Goal: Transaction & Acquisition: Purchase product/service

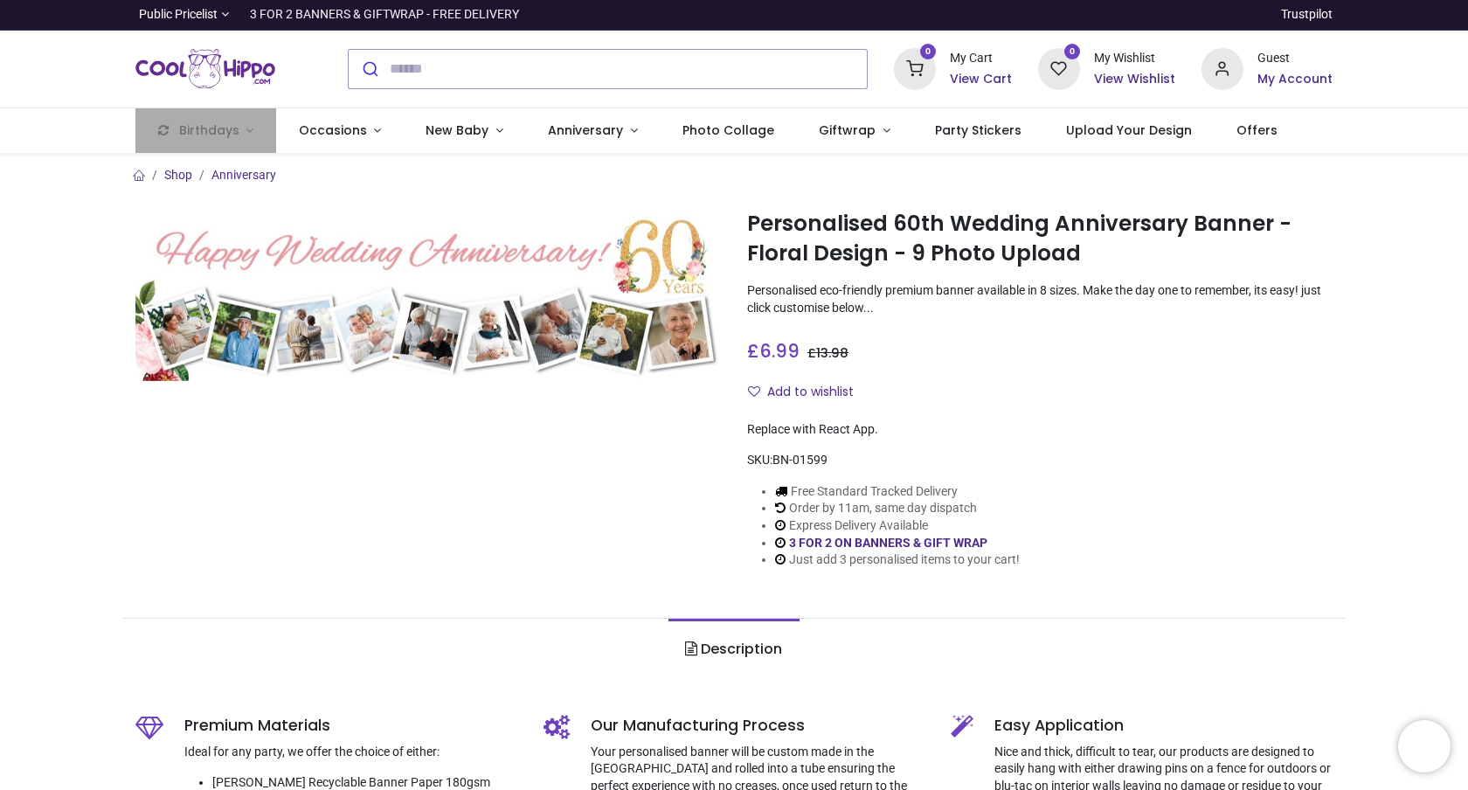
click at [245, 61] on img "Logo of Cool Hippo" at bounding box center [205, 69] width 140 height 49
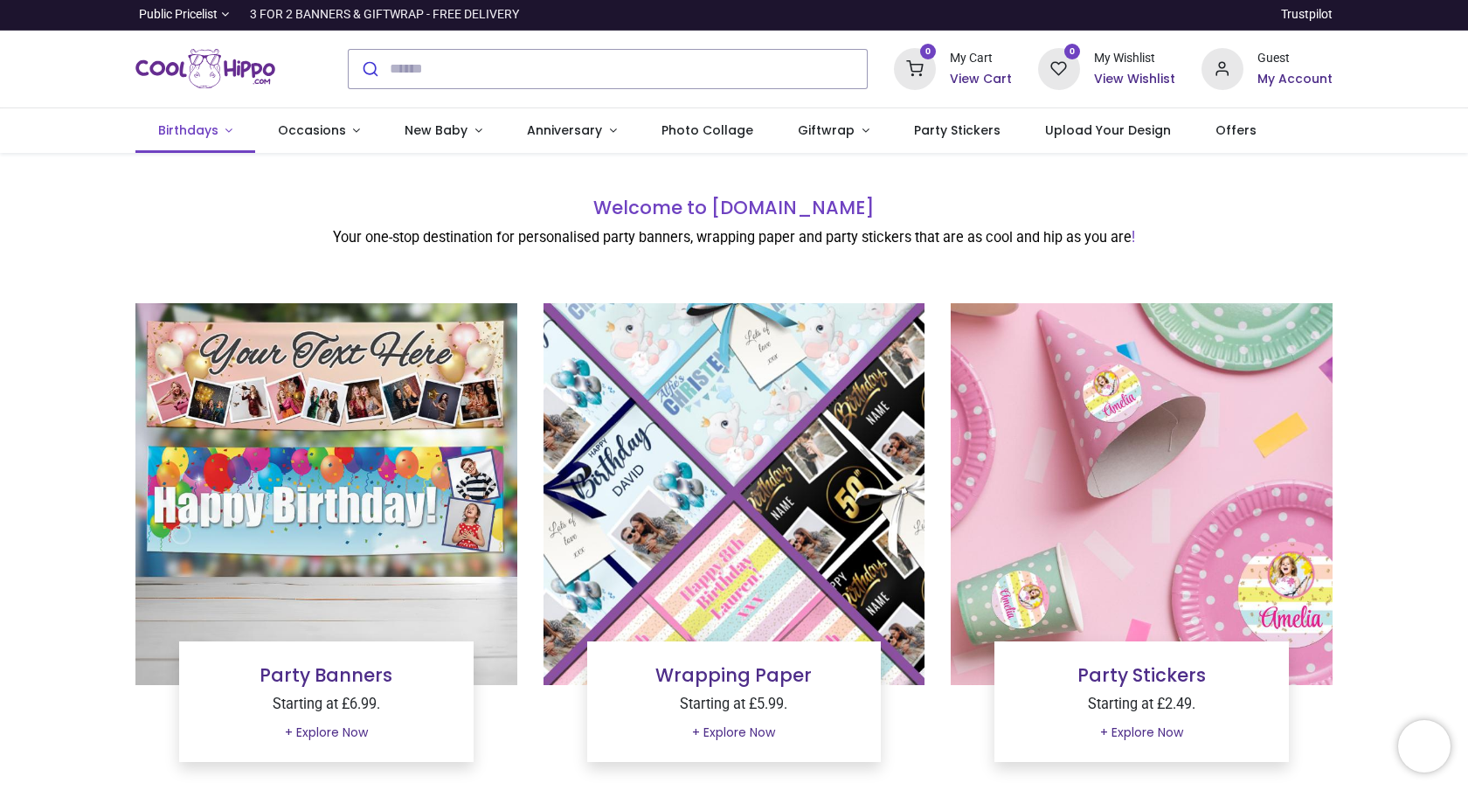
click at [211, 129] on span "Birthdays" at bounding box center [188, 129] width 60 height 17
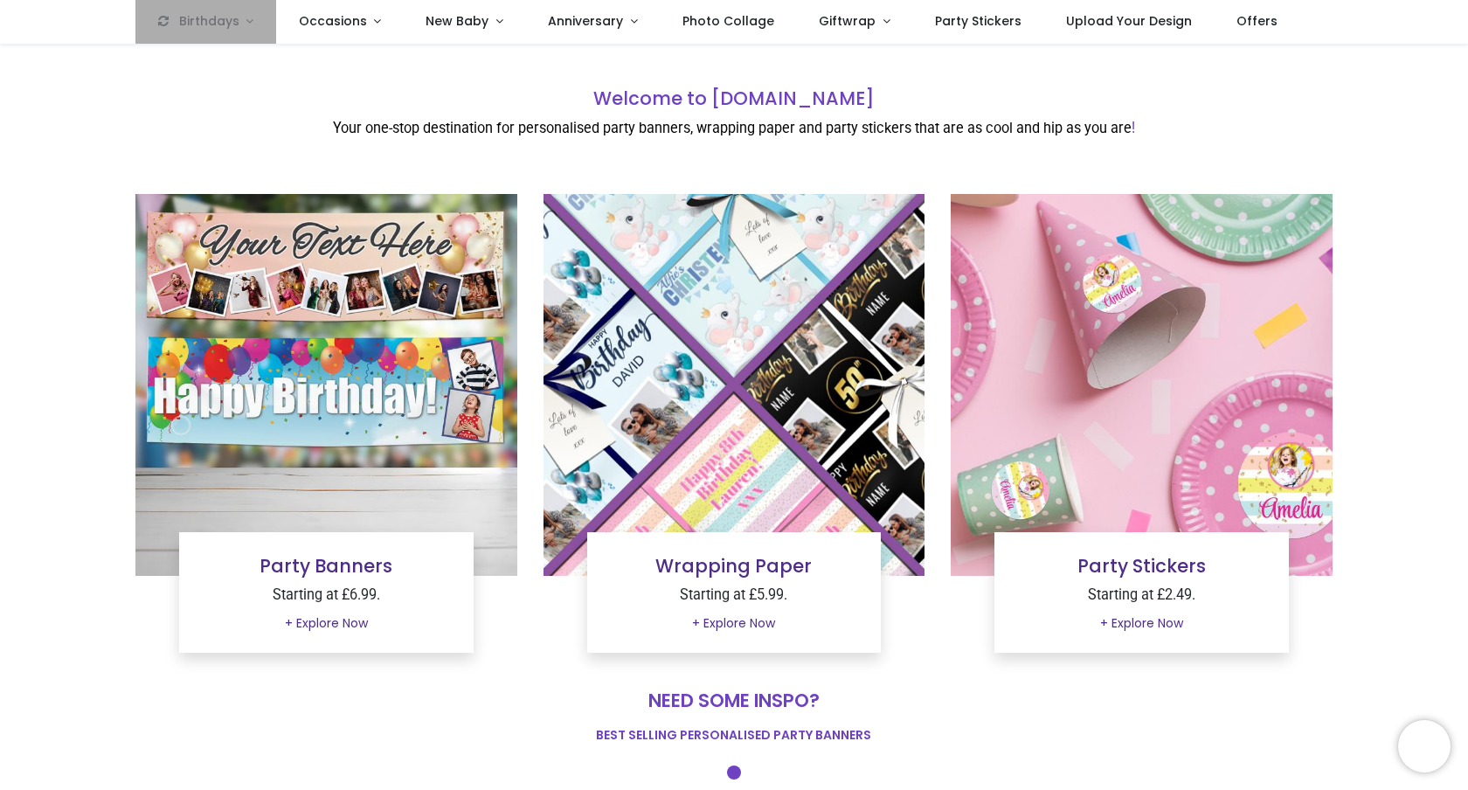
scroll to position [127, 0]
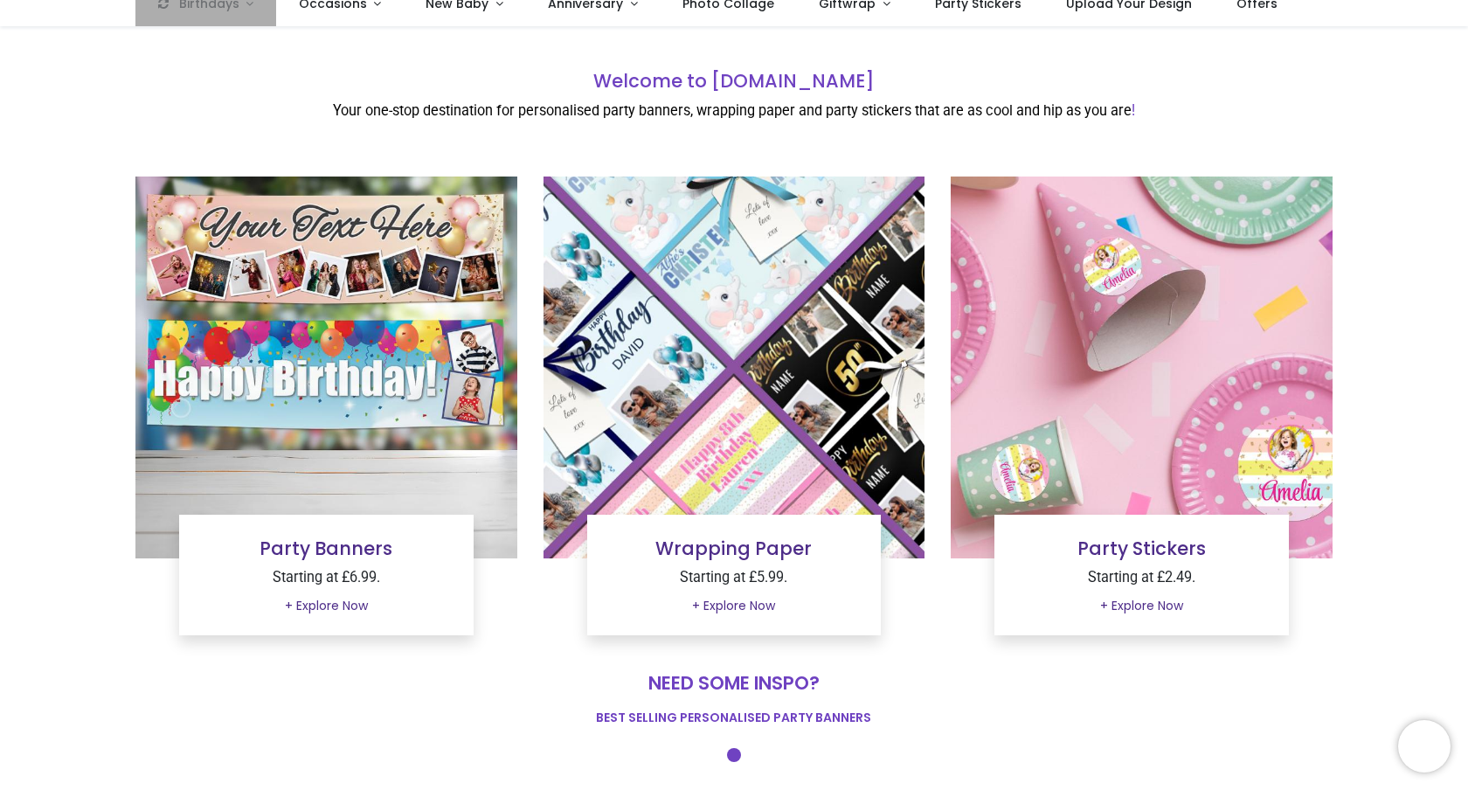
click at [317, 545] on link "Party Banners" at bounding box center [325, 548] width 133 height 25
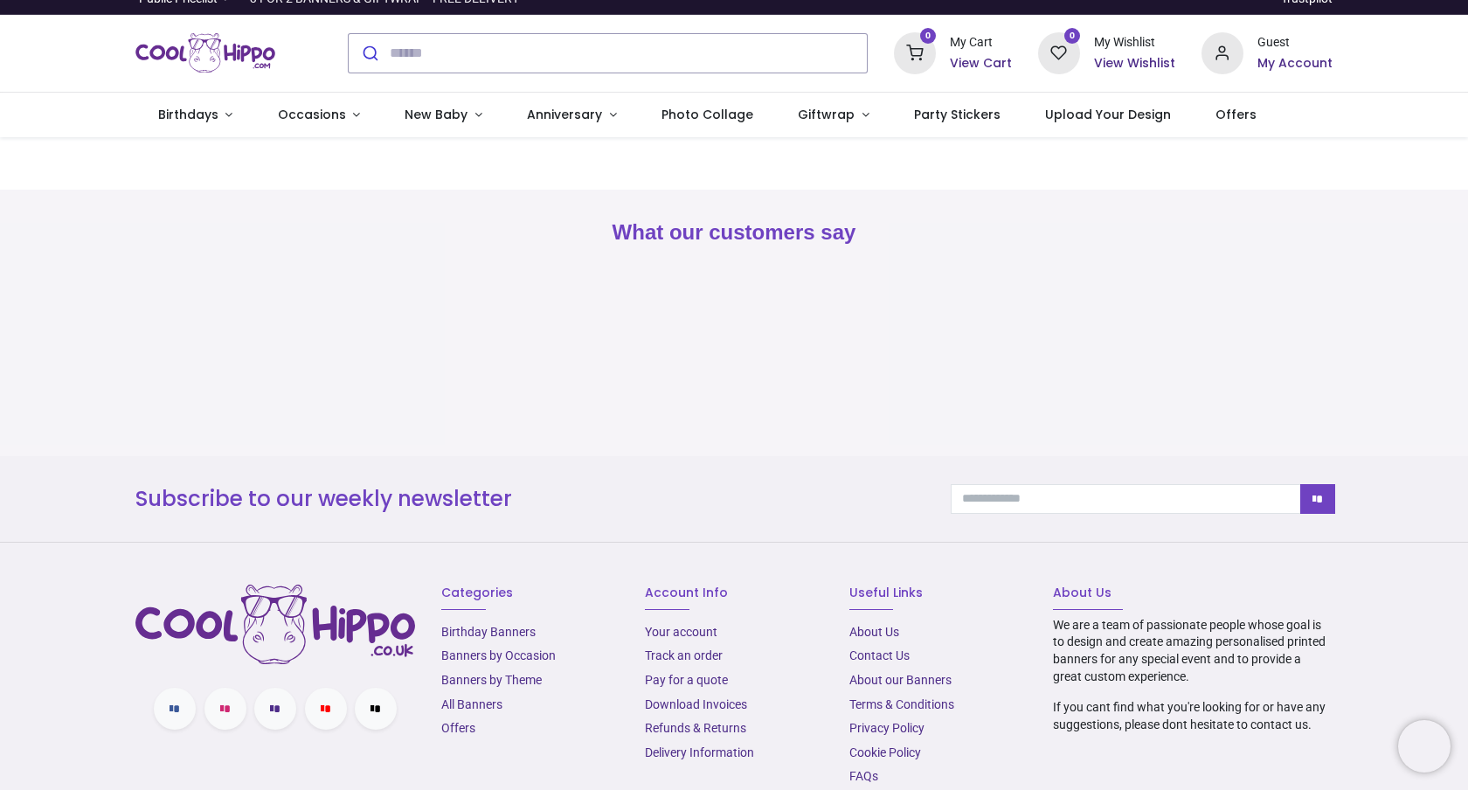
scroll to position [11, 0]
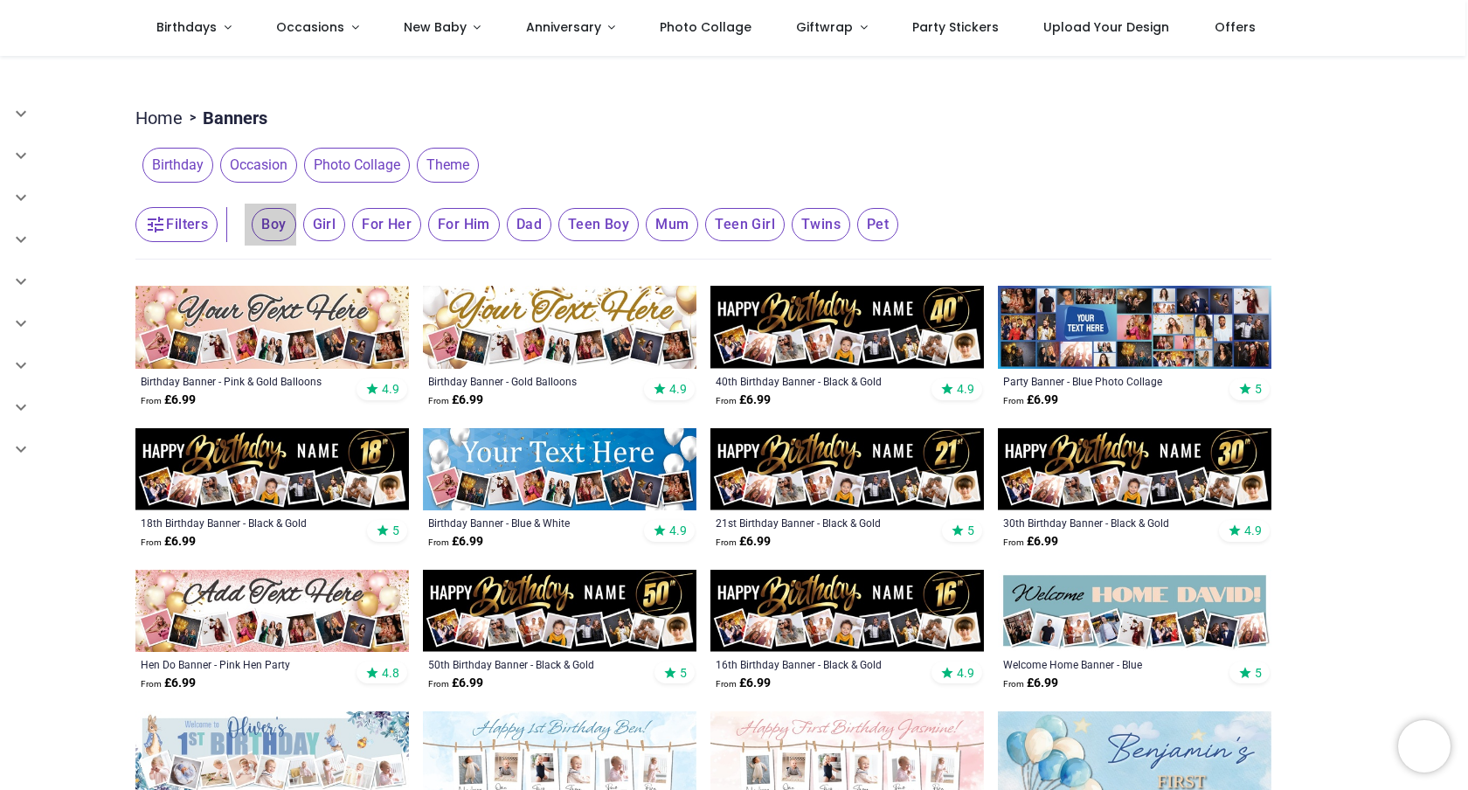
click at [272, 221] on span "Boy" at bounding box center [274, 224] width 44 height 33
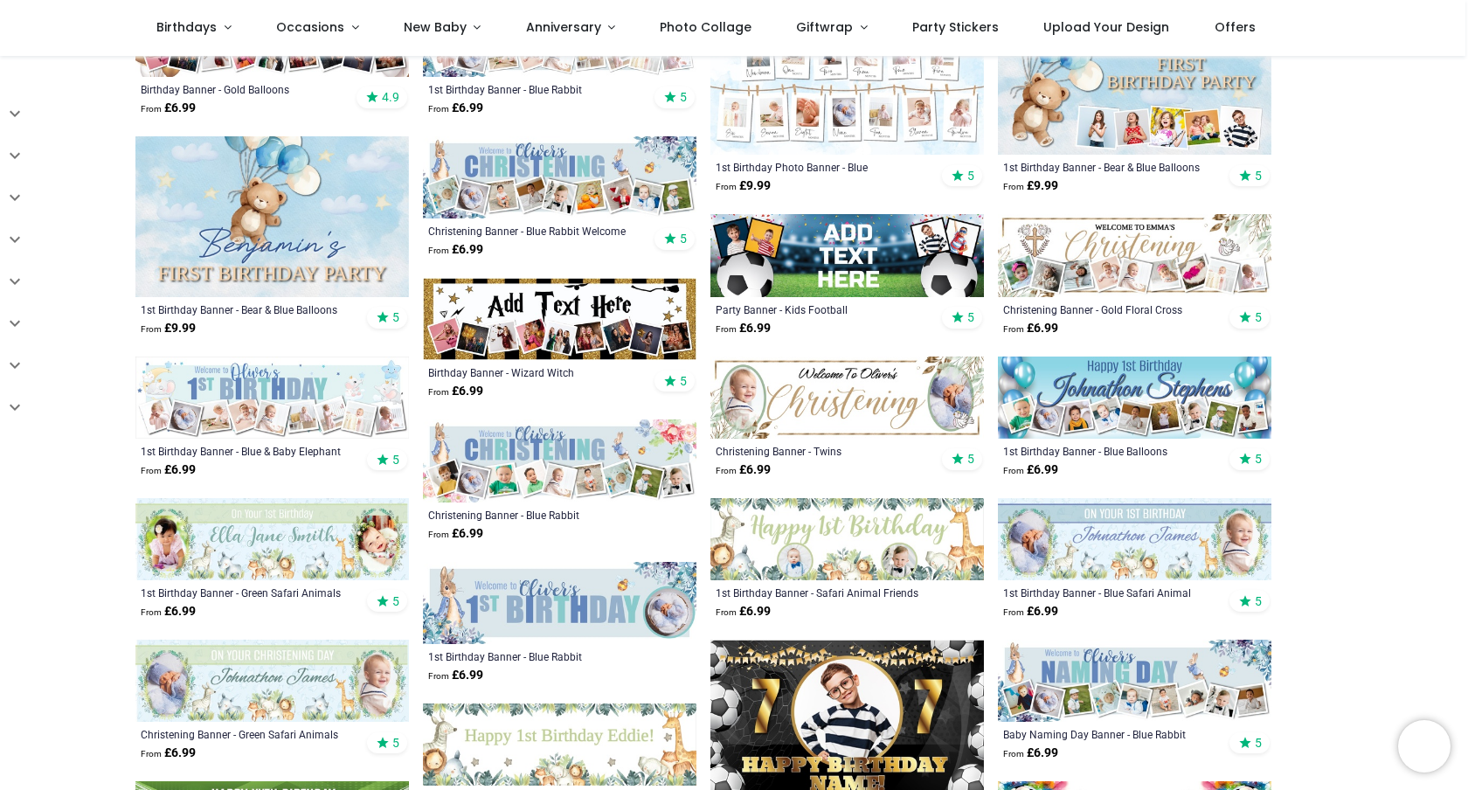
scroll to position [305, 0]
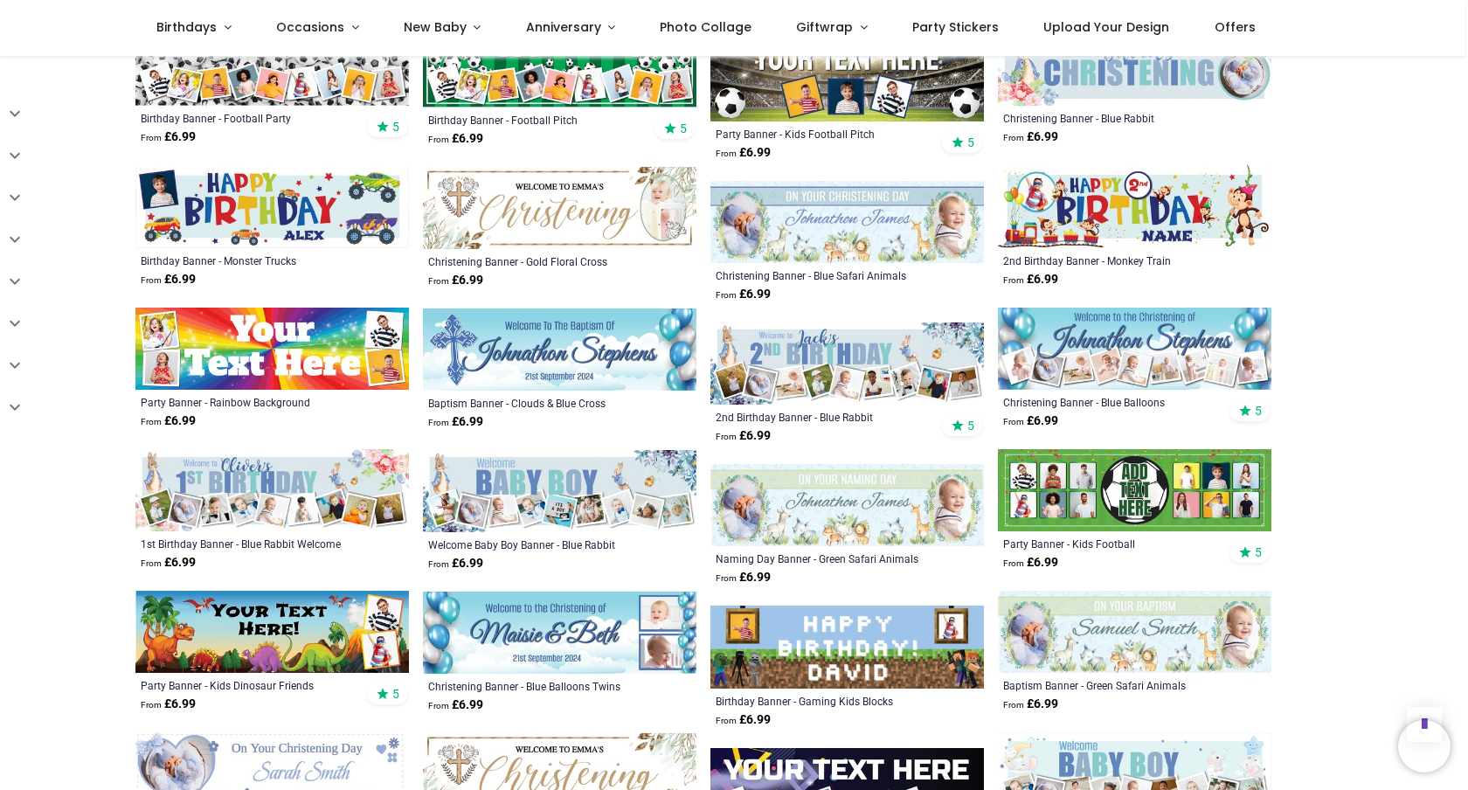
scroll to position [1506, 0]
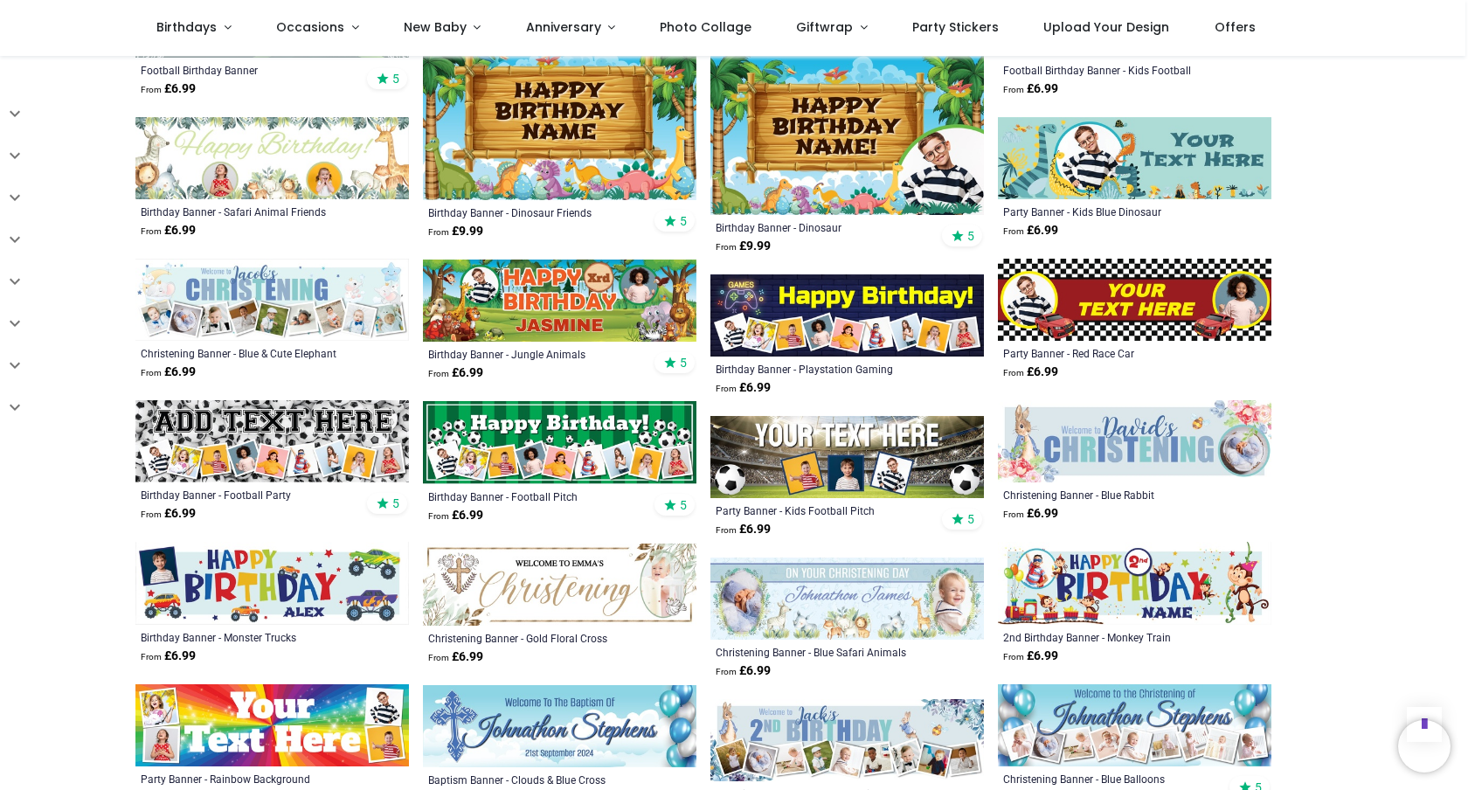
scroll to position [1102, 0]
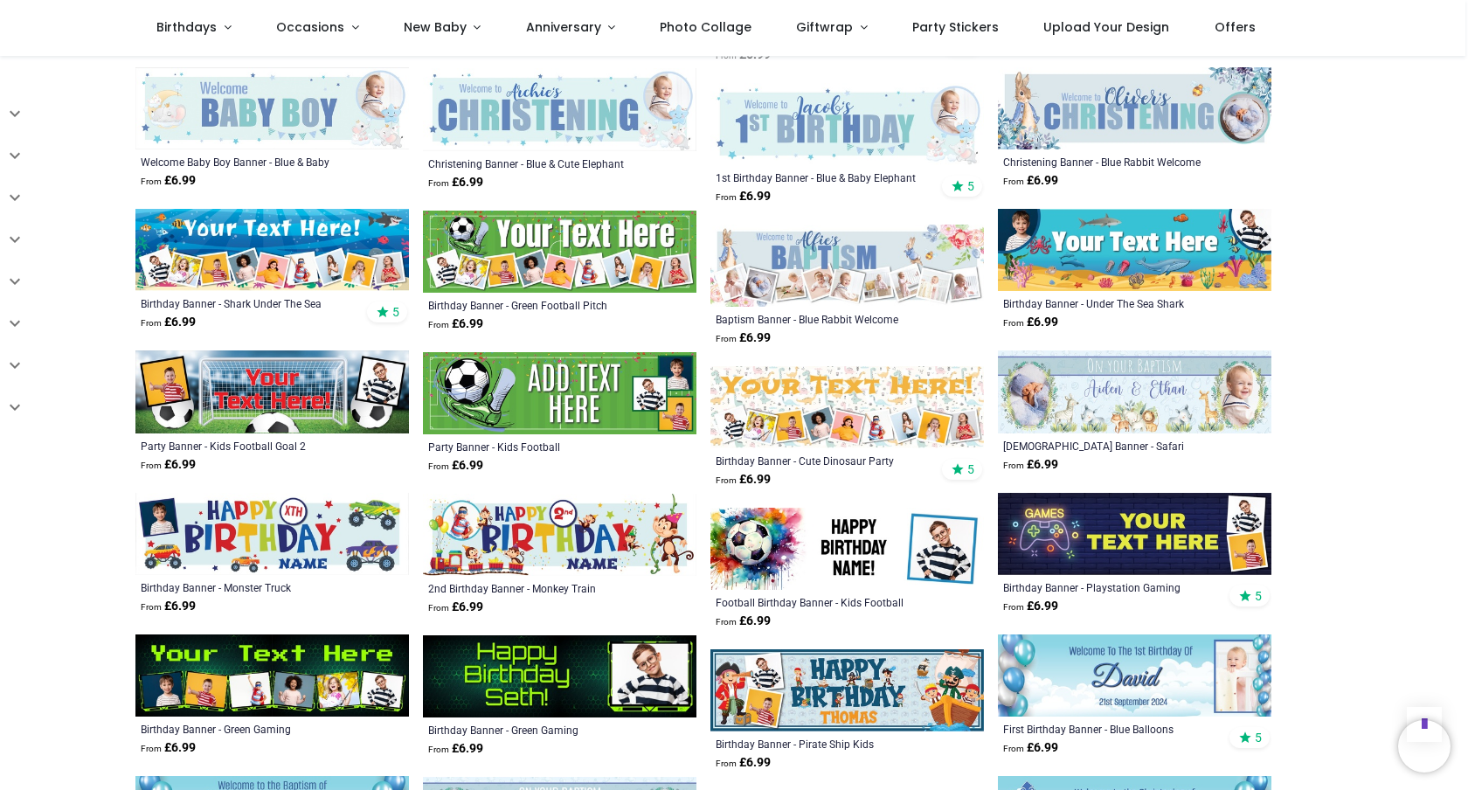
scroll to position [2296, 0]
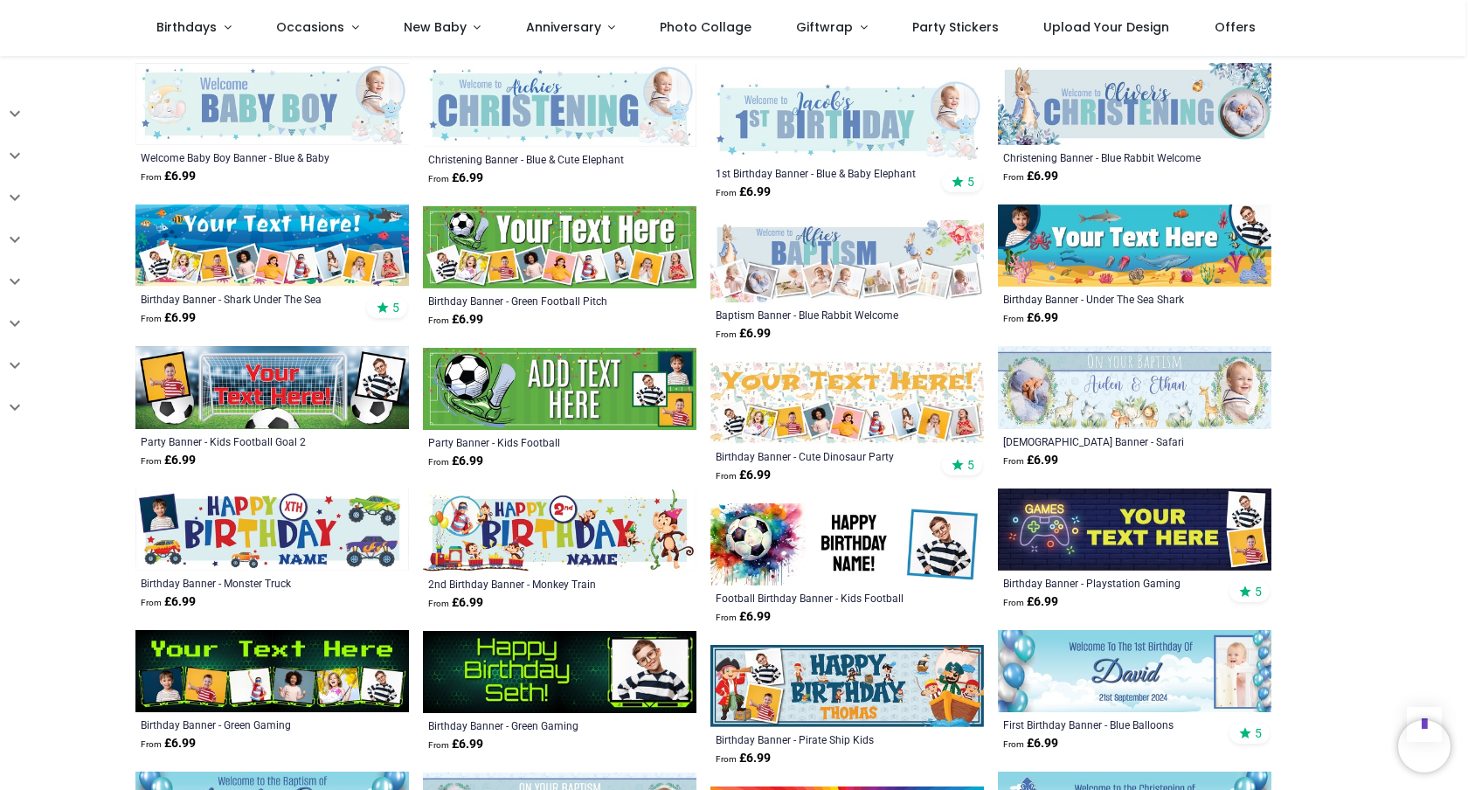
click at [864, 404] on img at bounding box center [846, 403] width 273 height 82
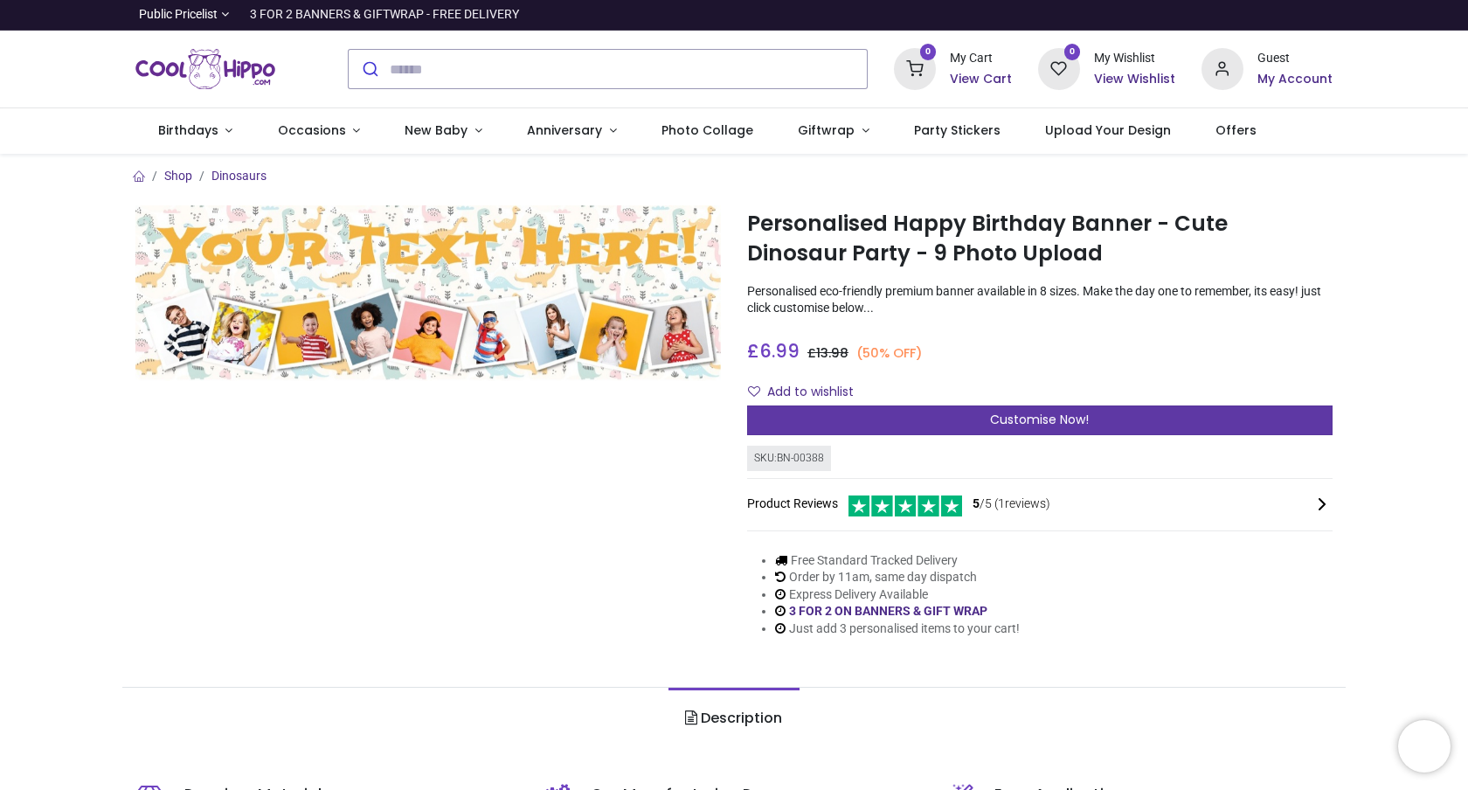
click at [1038, 425] on span "Customise Now!" at bounding box center [1039, 419] width 99 height 17
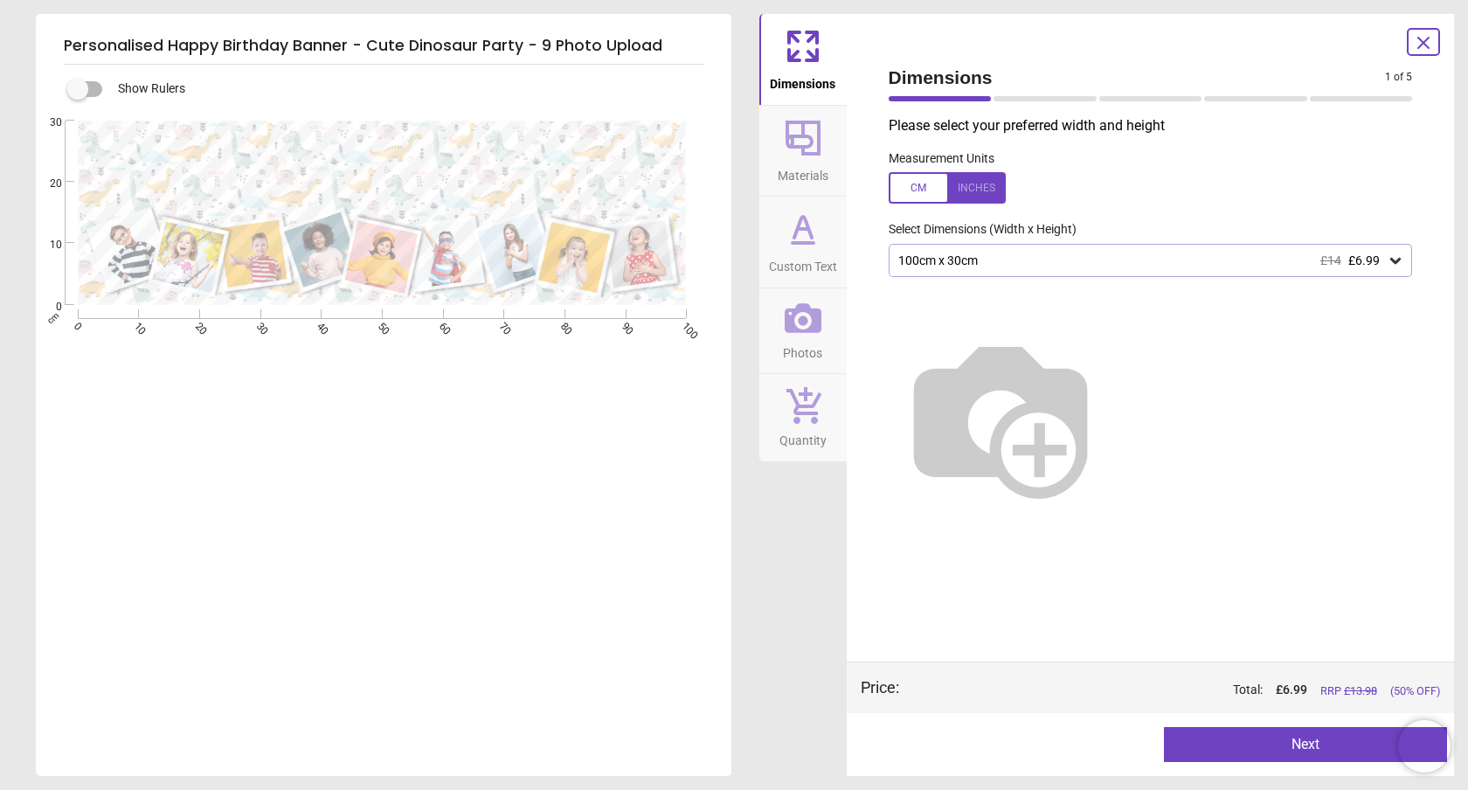
click at [1007, 257] on div "100cm x 30cm £14 £6.99" at bounding box center [1141, 260] width 491 height 15
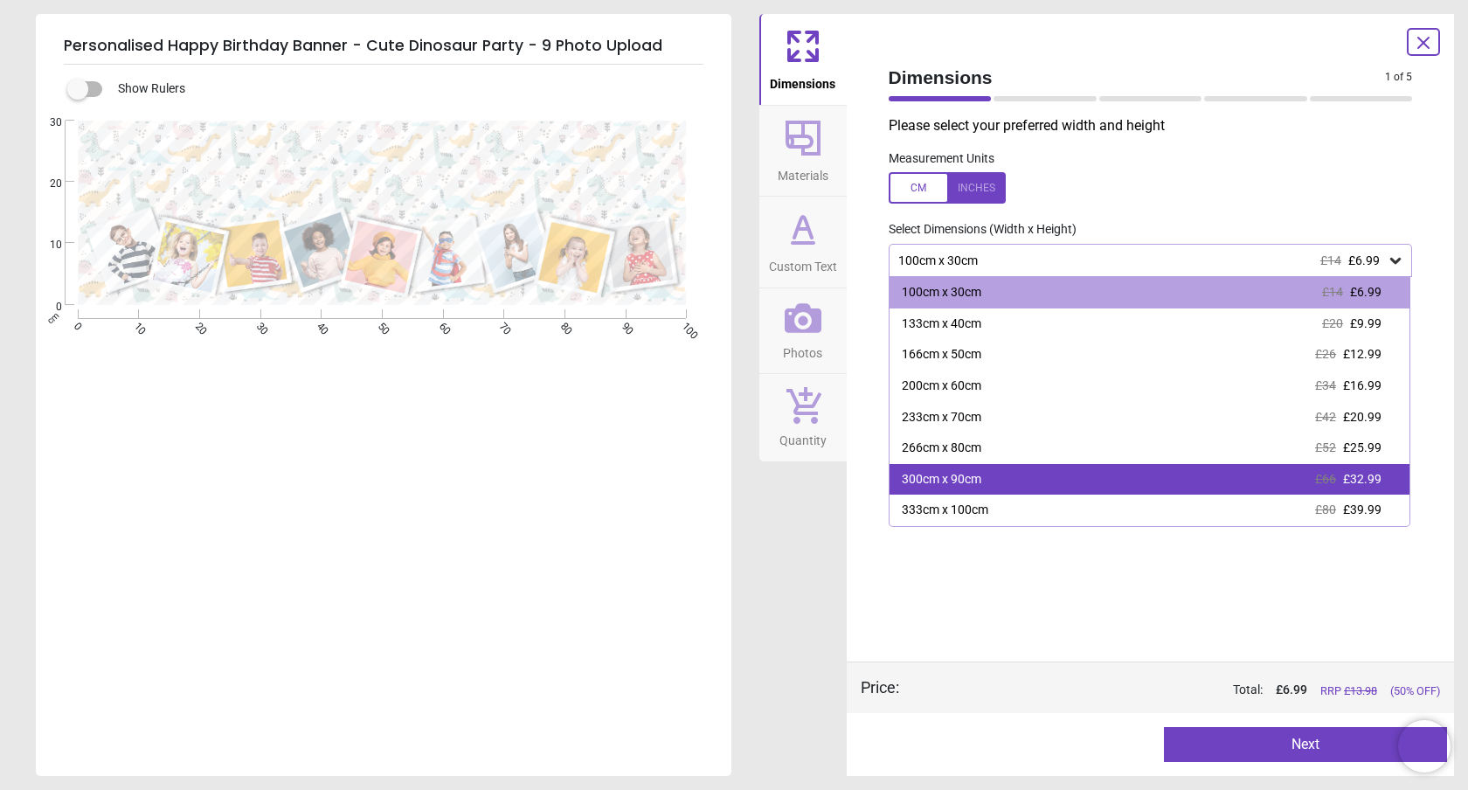
click at [957, 480] on div "300cm x 90cm" at bounding box center [941, 479] width 79 height 17
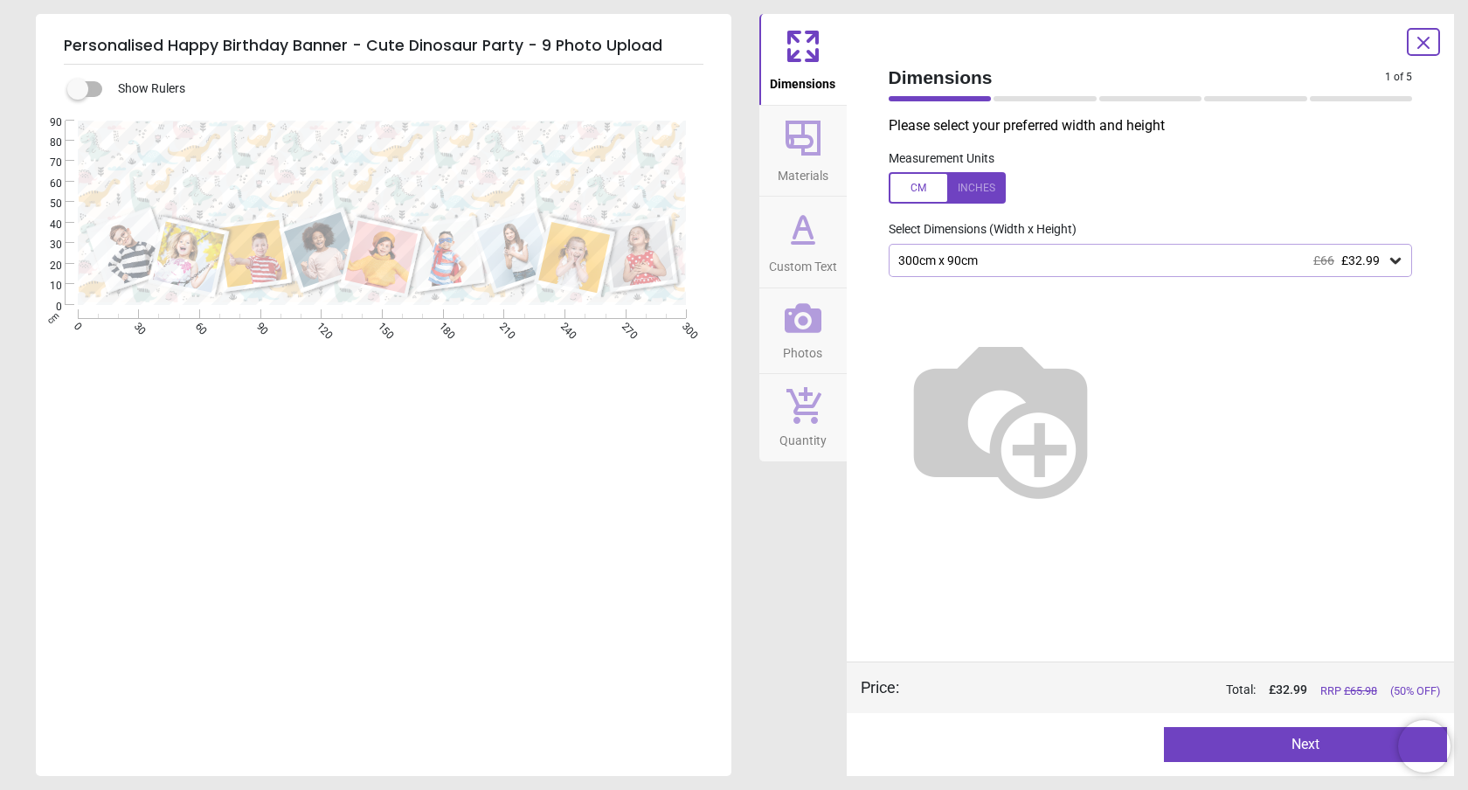
click at [1284, 743] on button "Next" at bounding box center [1305, 744] width 283 height 35
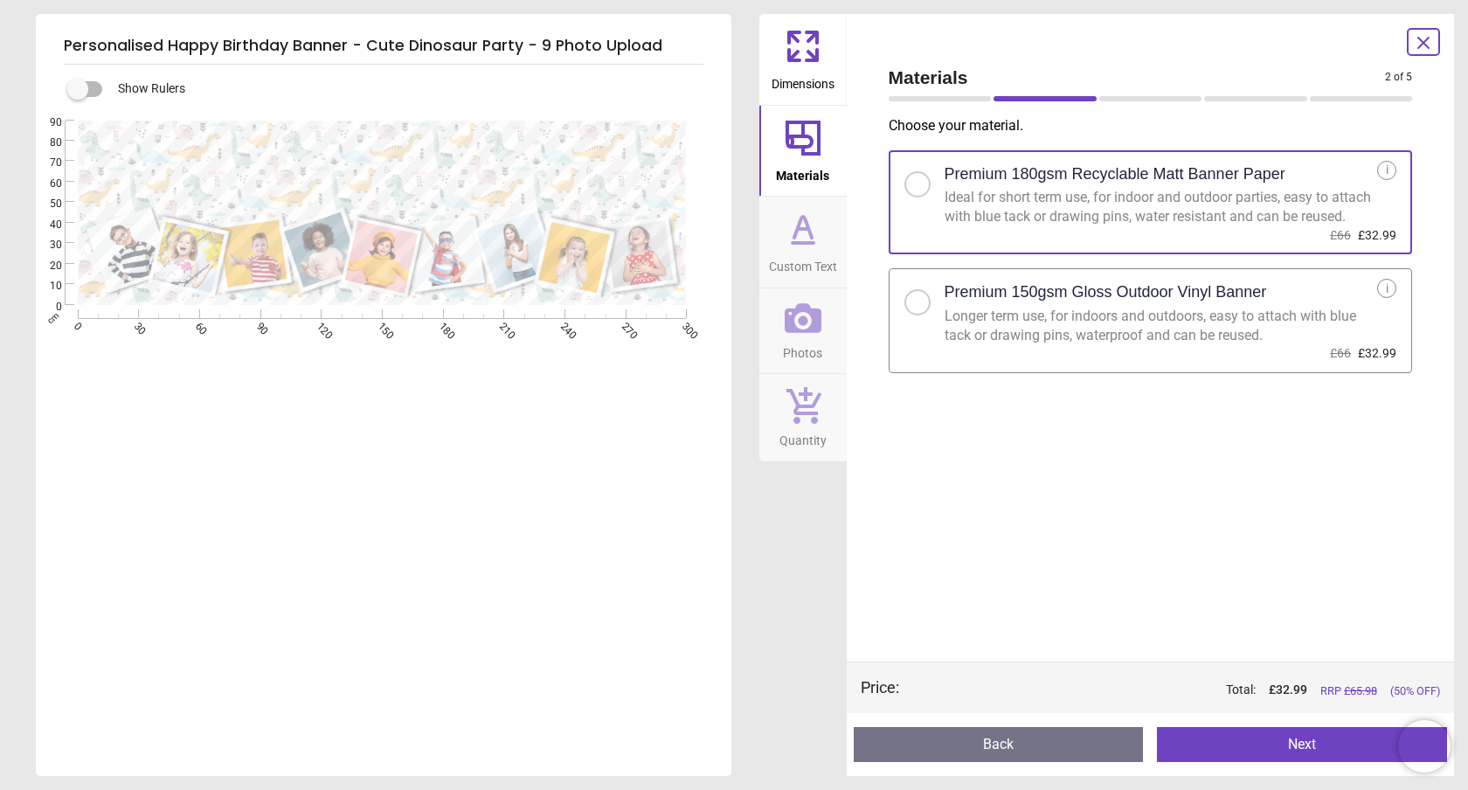
click at [1183, 303] on h2 "Premium 150gsm Gloss Outdoor Vinyl Banner" at bounding box center [1105, 292] width 322 height 22
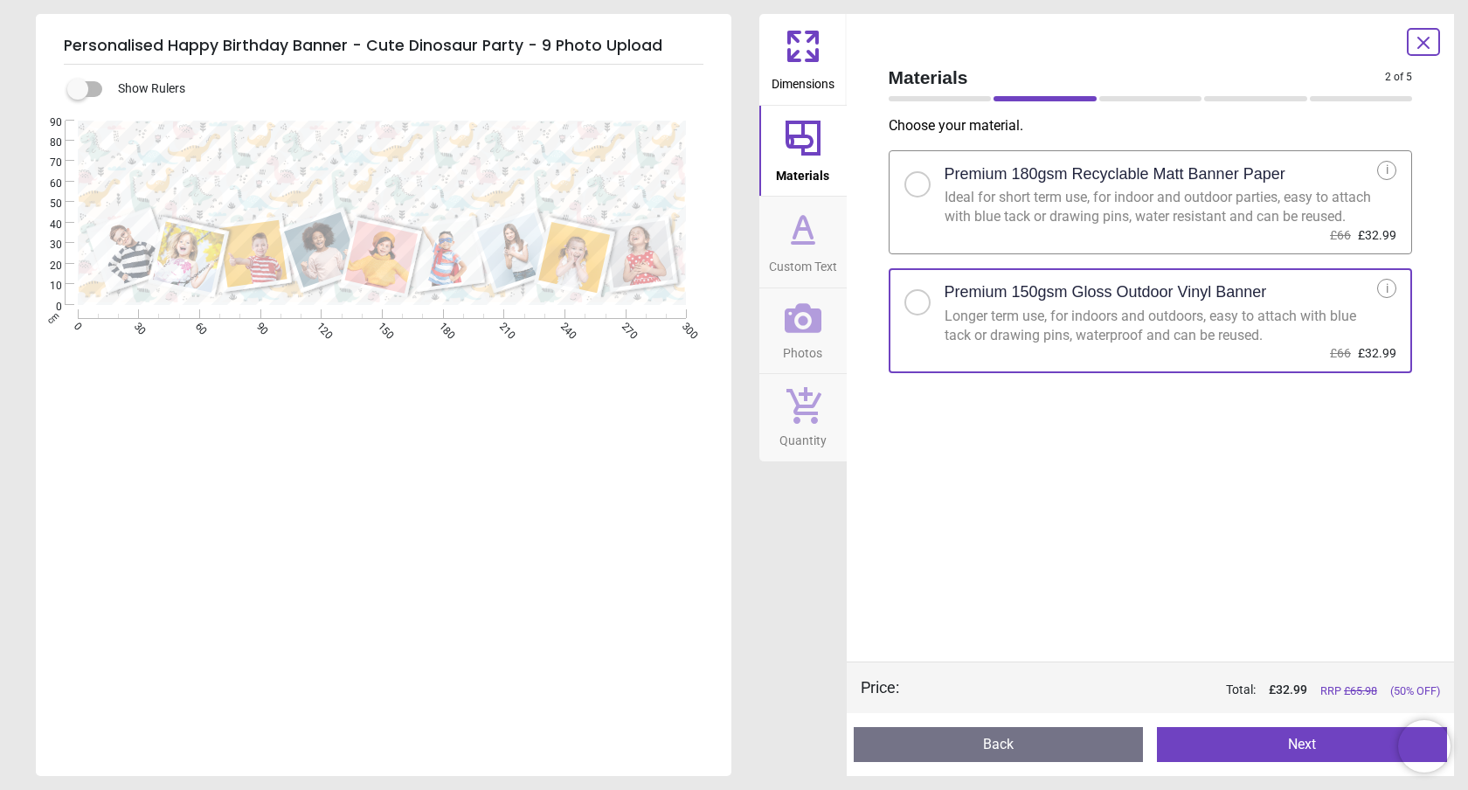
click at [1303, 750] on button "Next" at bounding box center [1302, 744] width 290 height 35
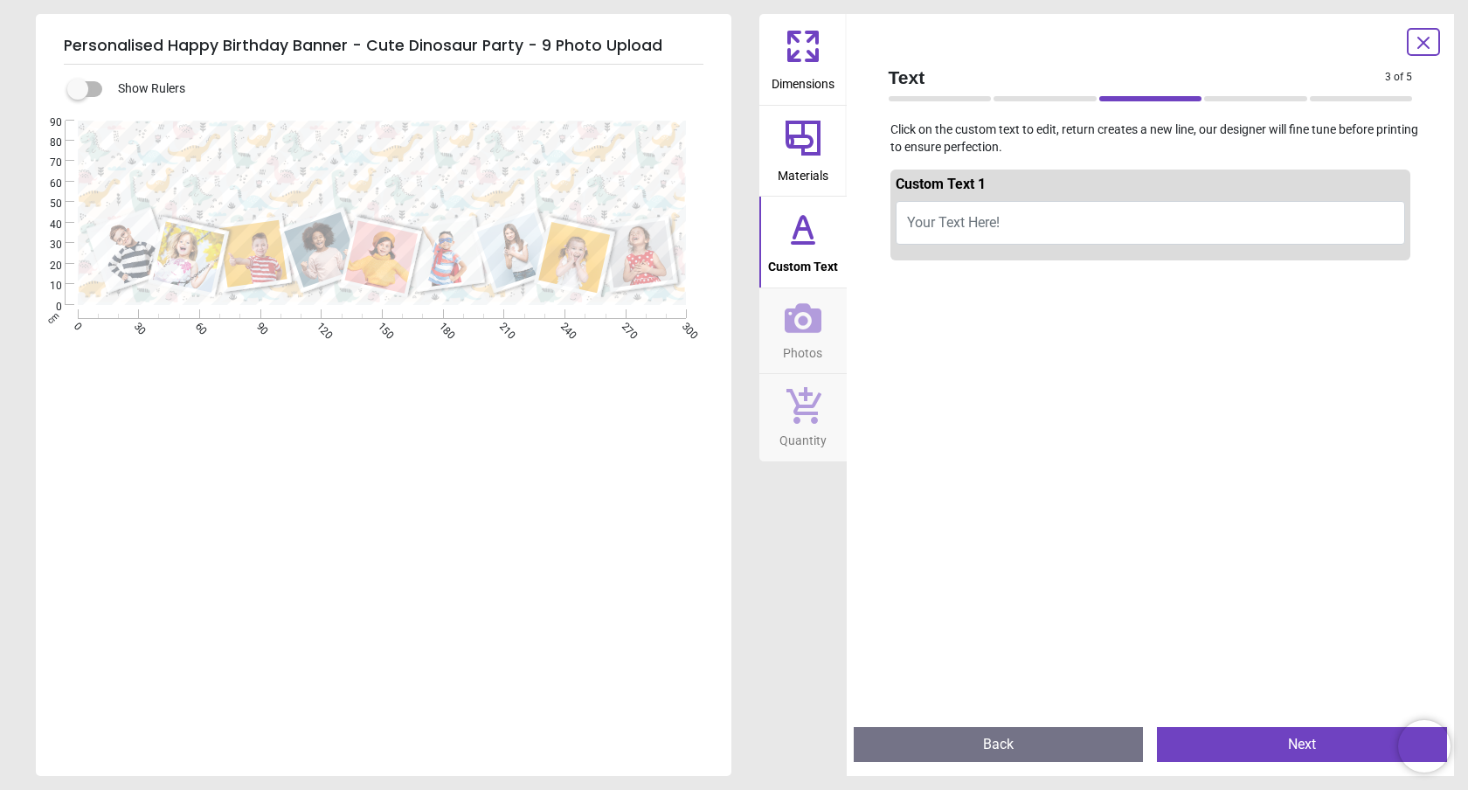
click at [987, 220] on span "Your Text Here!" at bounding box center [953, 222] width 93 height 17
type textarea "**********"
click at [812, 237] on icon at bounding box center [802, 227] width 17 height 21
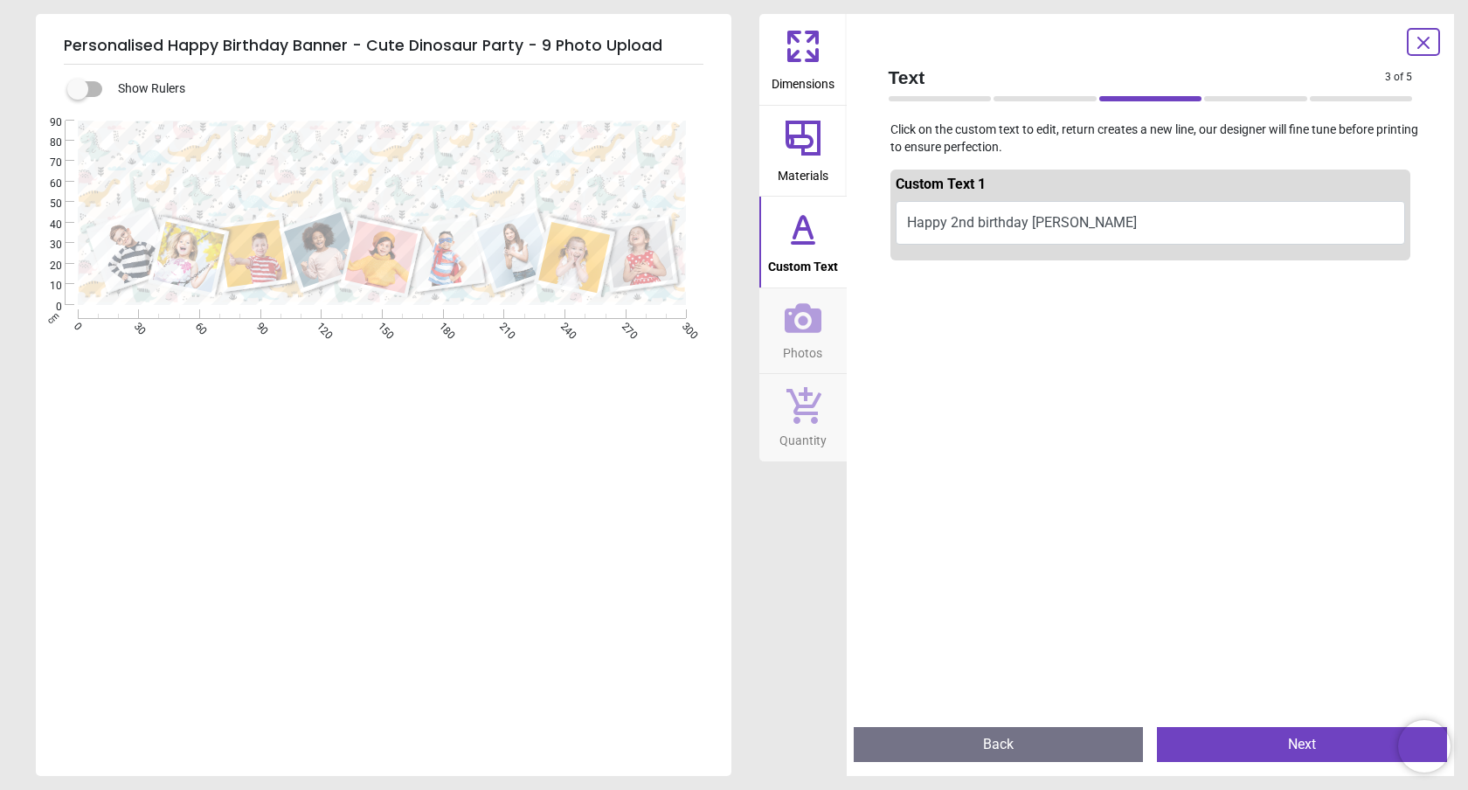
click at [999, 217] on button "Happy 2nd birthday [PERSON_NAME]" at bounding box center [1150, 223] width 510 height 44
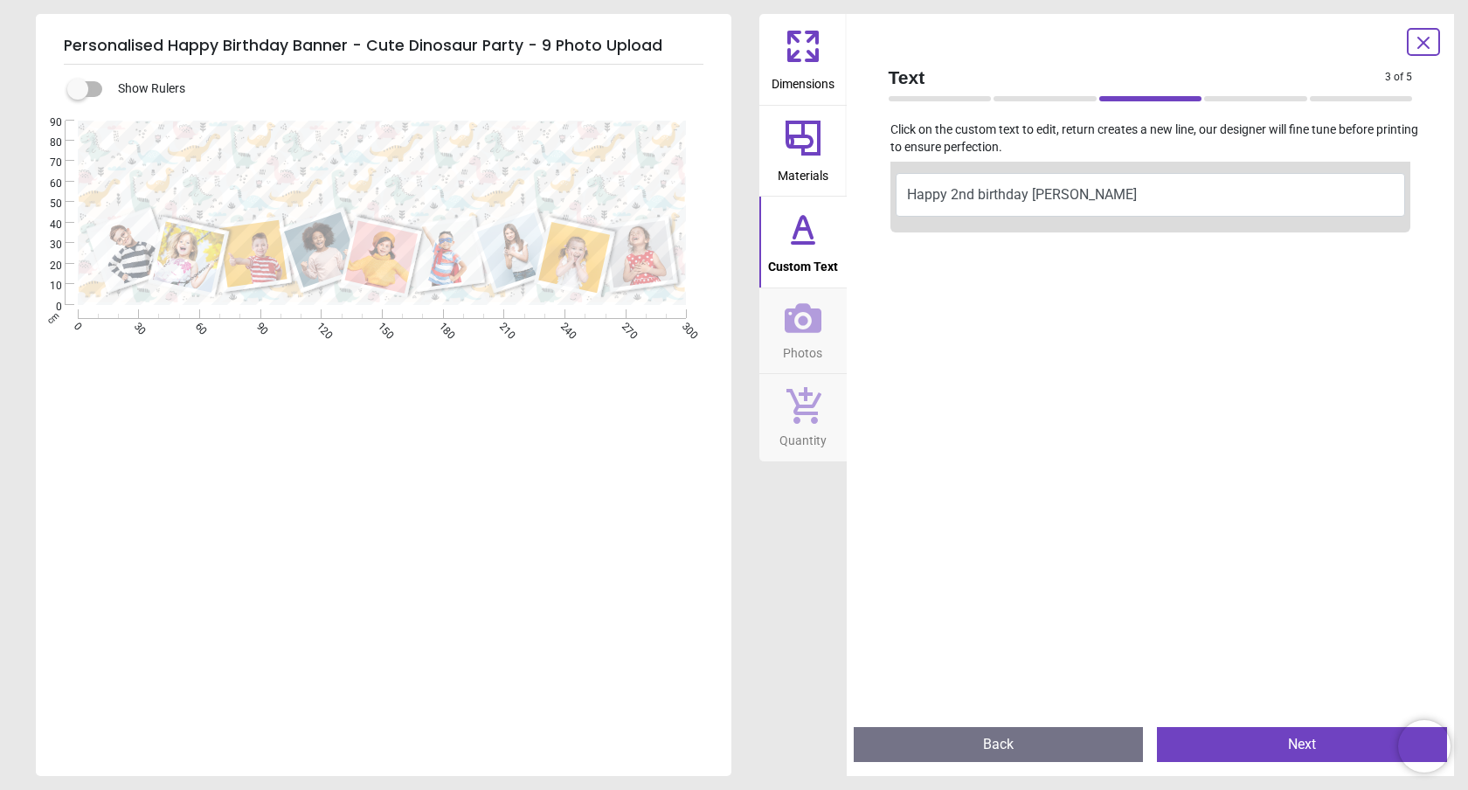
scroll to position [0, 0]
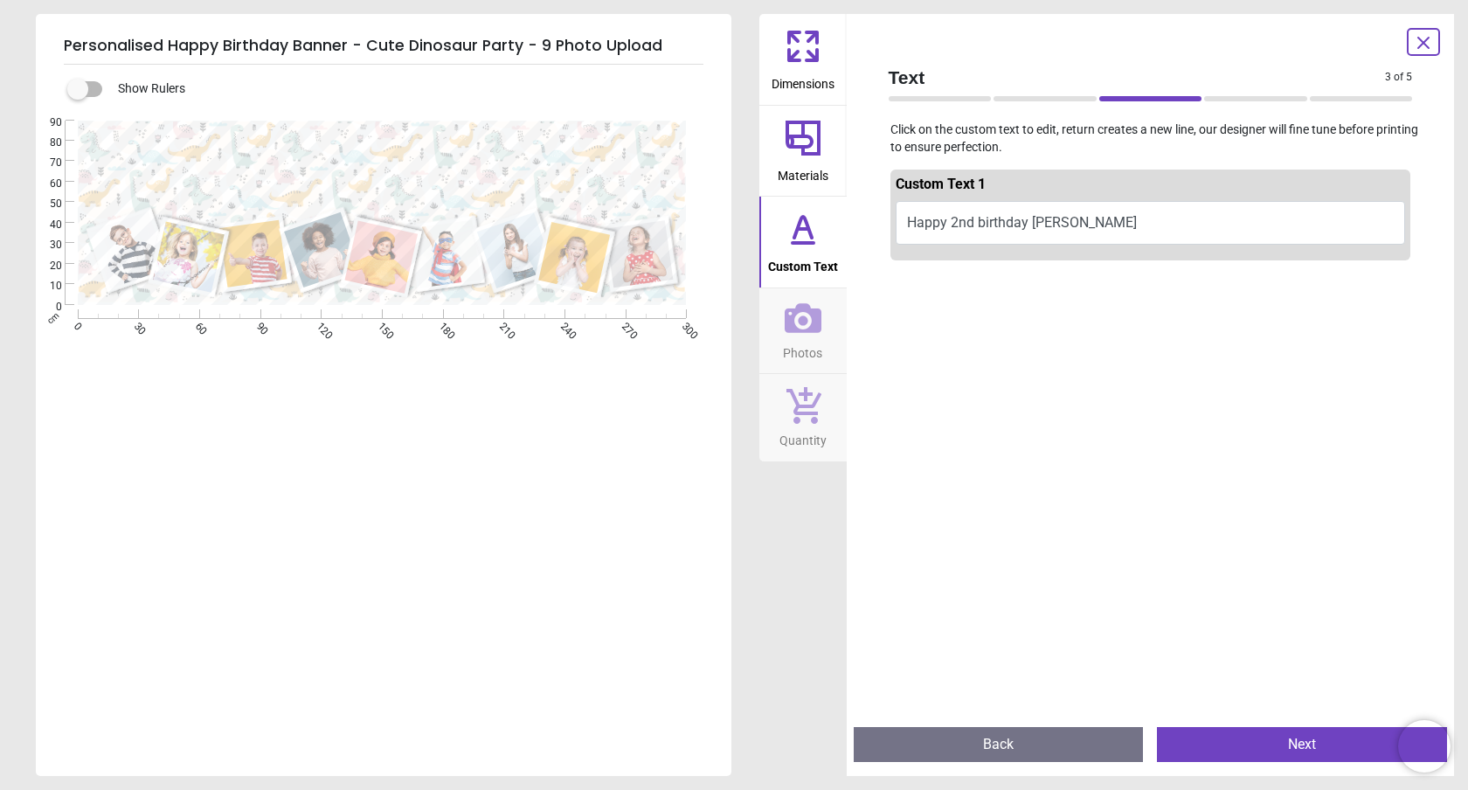
click at [556, 170] on textarea "**********" at bounding box center [382, 164] width 570 height 30
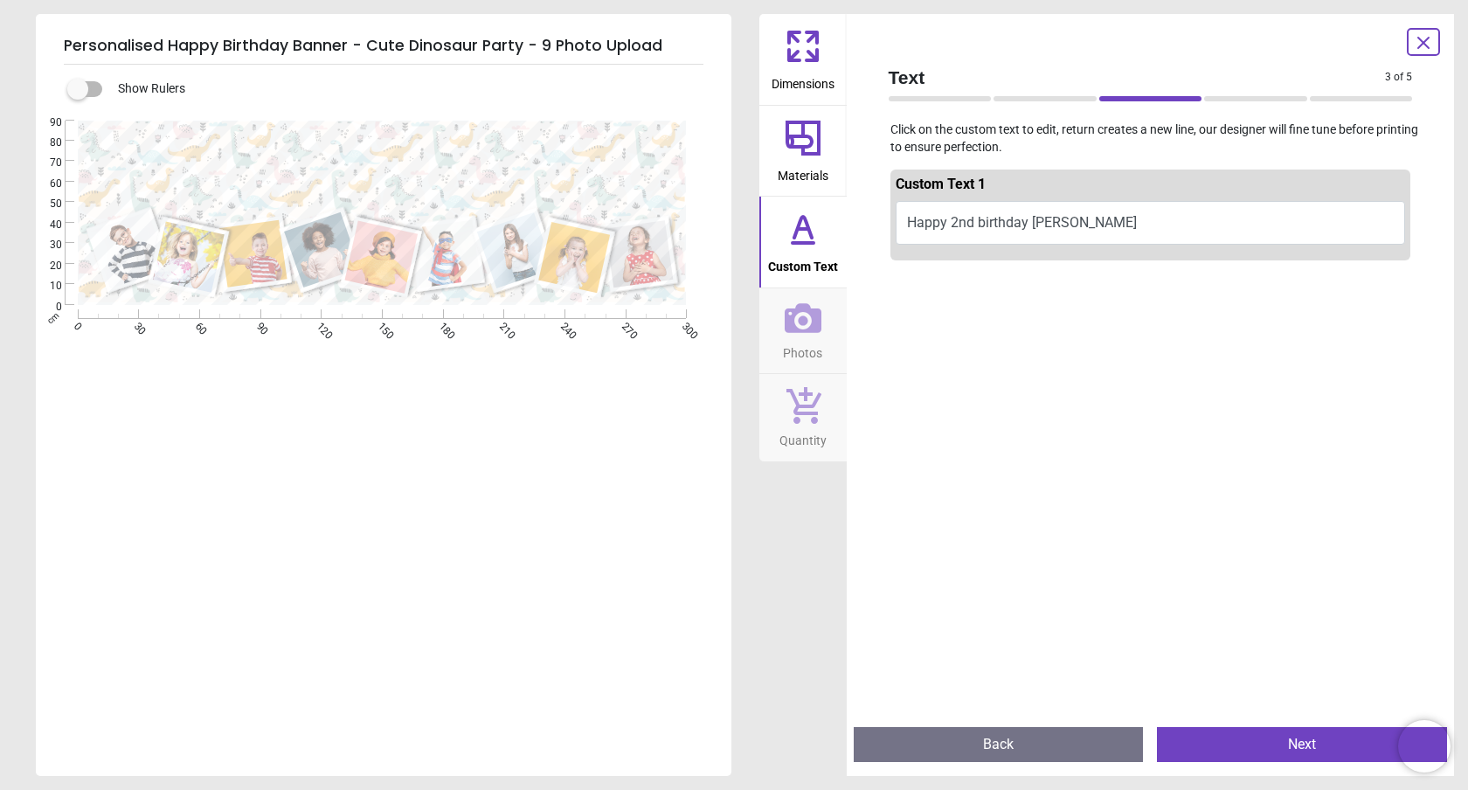
click at [798, 243] on icon at bounding box center [802, 243] width 21 height 0
click at [1289, 743] on button "Next" at bounding box center [1302, 744] width 290 height 35
